Goal: Task Accomplishment & Management: Manage account settings

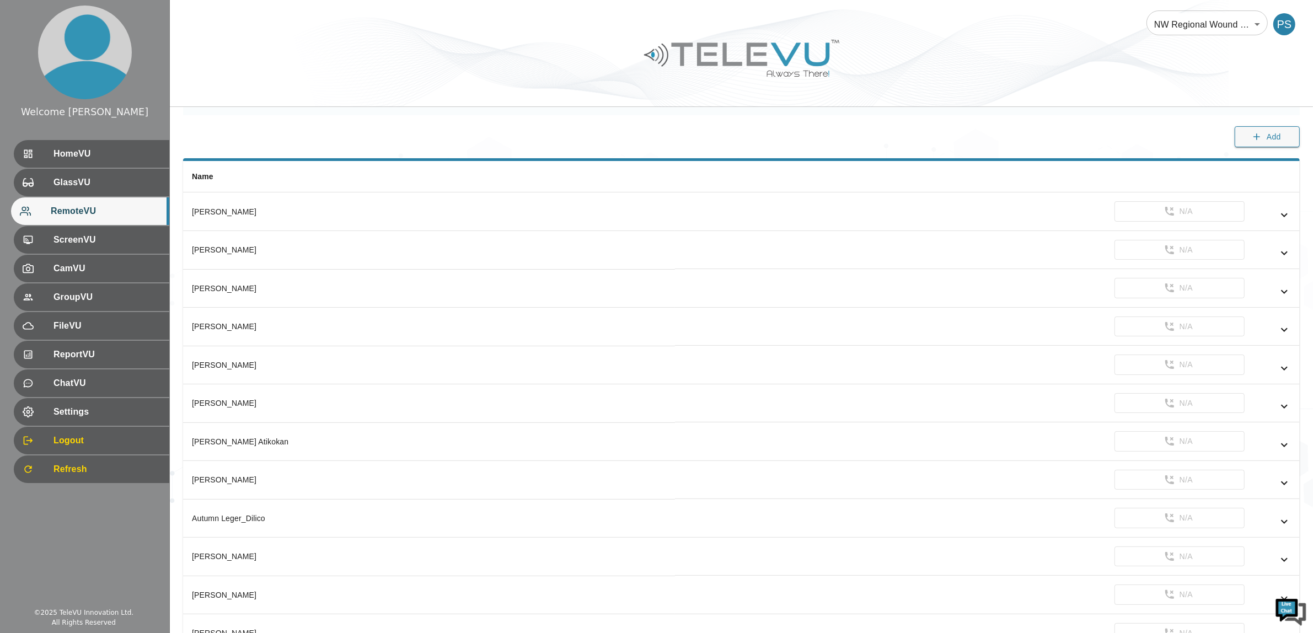
scroll to position [1126, 0]
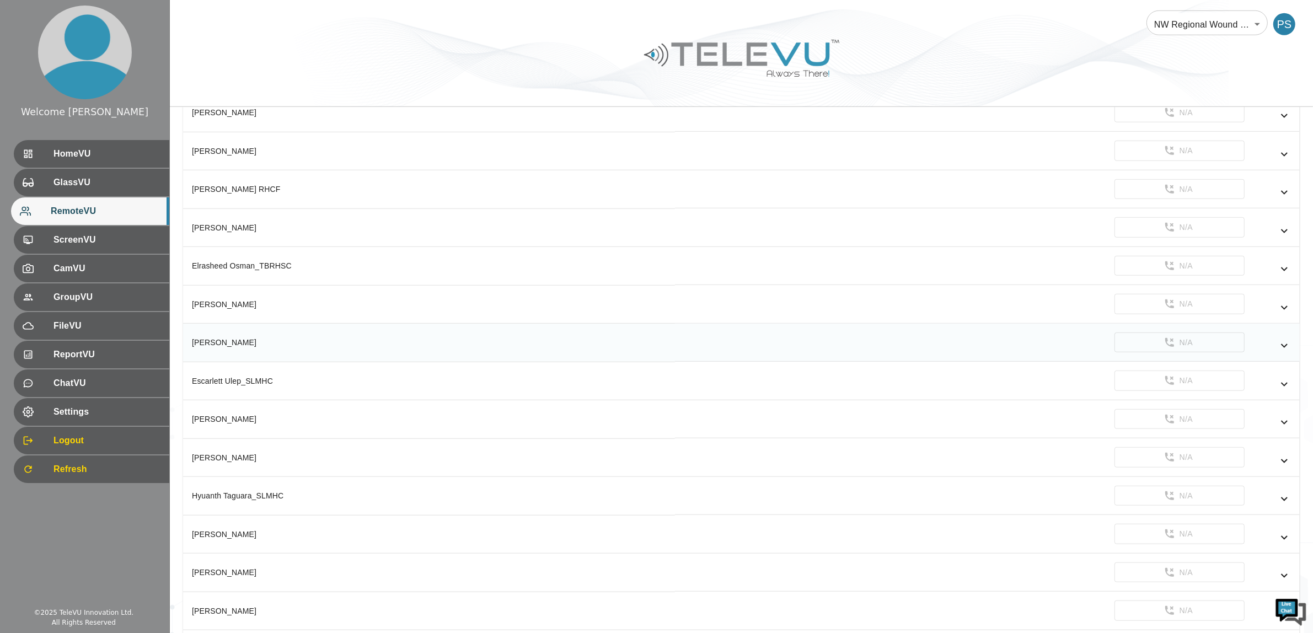
click at [941, 352] on icon "simple table" at bounding box center [1284, 345] width 13 height 13
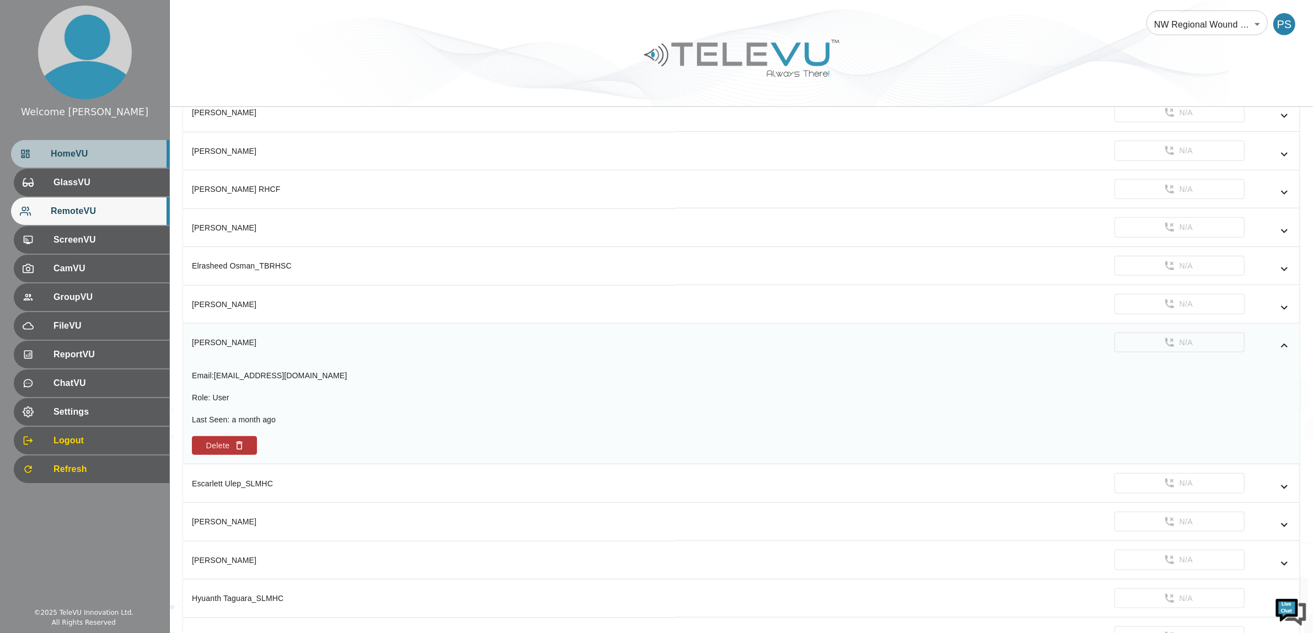
click at [89, 143] on div "HomeVU" at bounding box center [90, 154] width 158 height 28
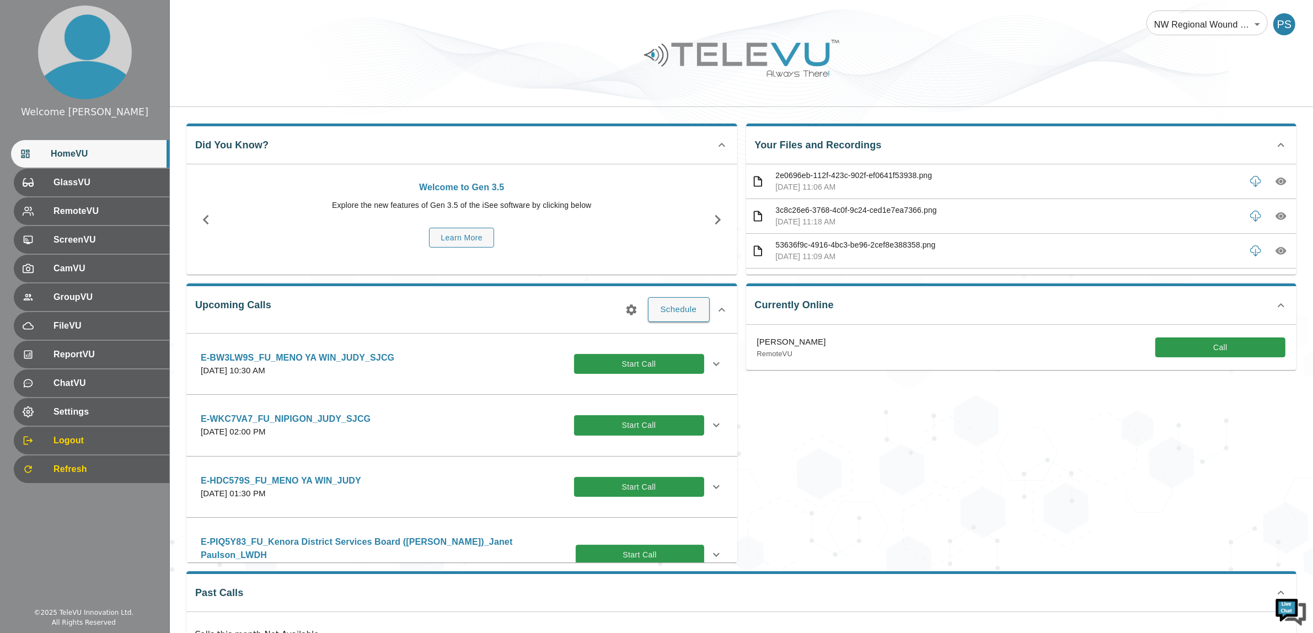
click at [941, 23] on div "PS" at bounding box center [1286, 24] width 26 height 22
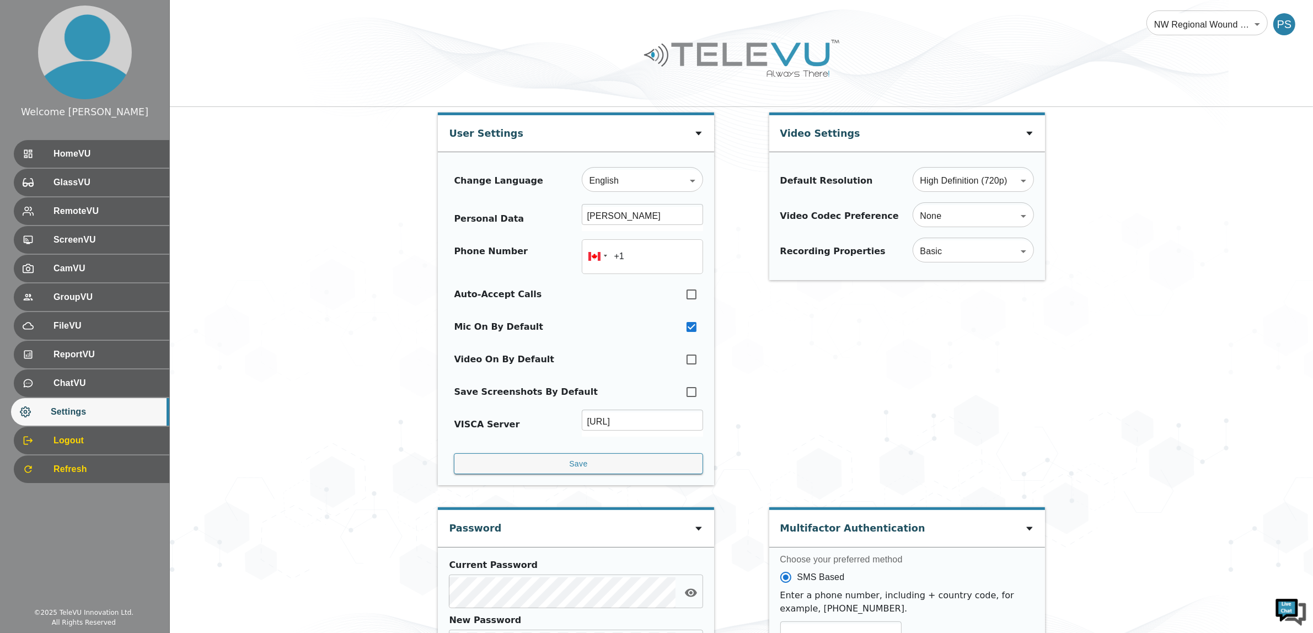
click at [941, 24] on div "PS" at bounding box center [1284, 24] width 22 height 22
click at [941, 25] on div "PS" at bounding box center [1284, 24] width 22 height 22
click at [941, 25] on body "Welcome [PERSON_NAME] HomeVU GlassVU RemoteVU ScreenVU CamVU GroupVU FileVU Rep…" at bounding box center [656, 489] width 1313 height 978
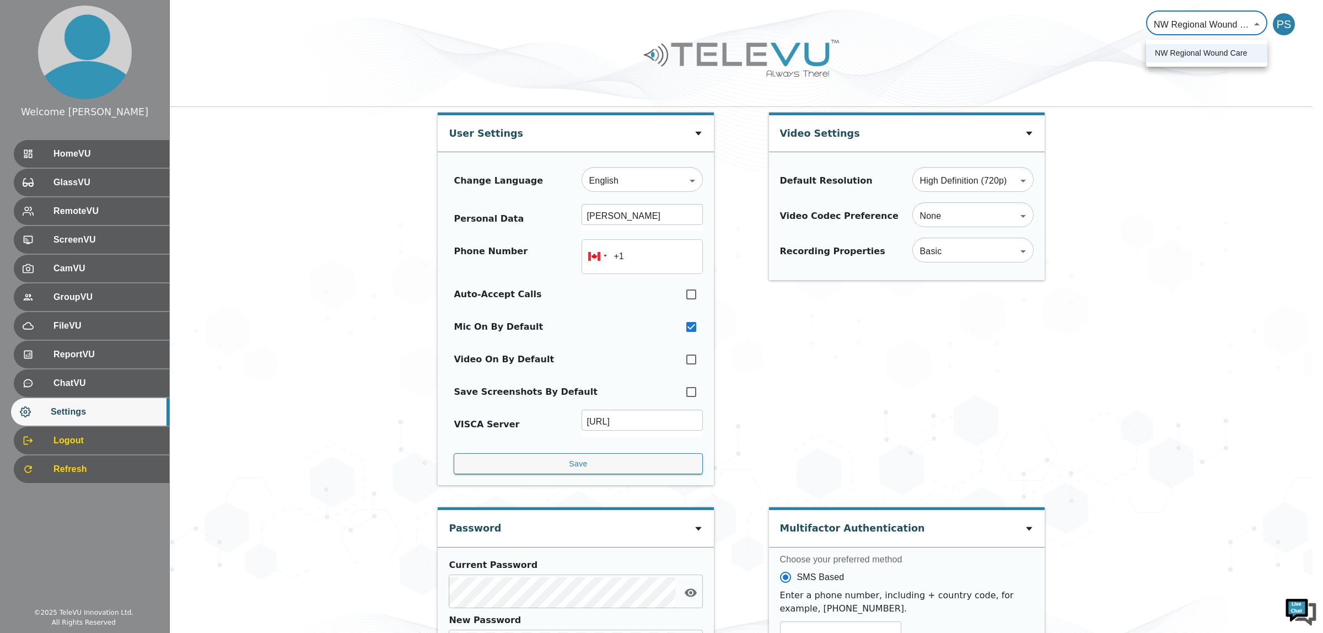
click at [941, 26] on div at bounding box center [661, 316] width 1323 height 633
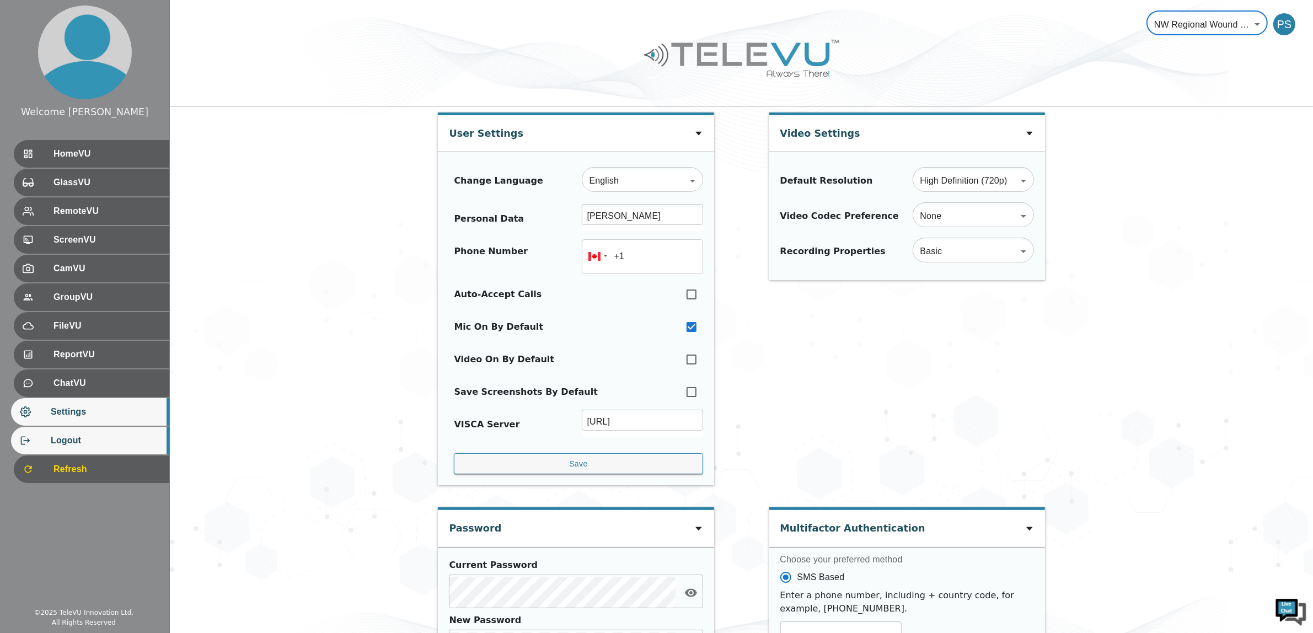
click at [94, 417] on span "Logout" at bounding box center [106, 440] width 110 height 13
